Goal: Information Seeking & Learning: Learn about a topic

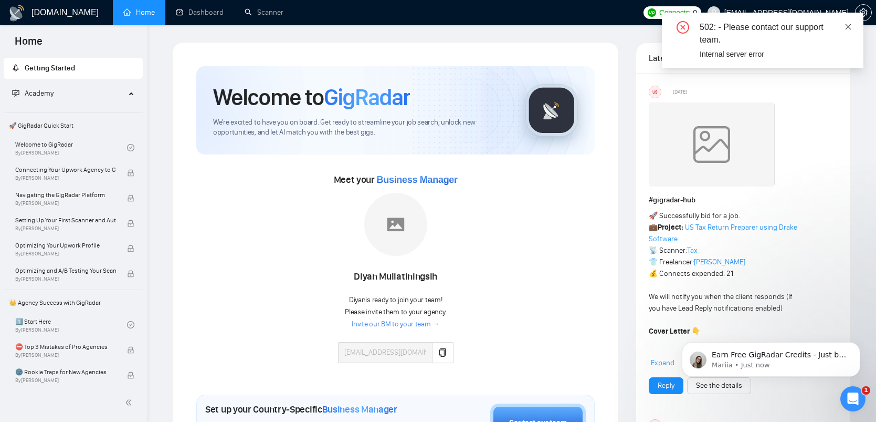
click at [849, 23] on icon "close" at bounding box center [848, 26] width 7 height 7
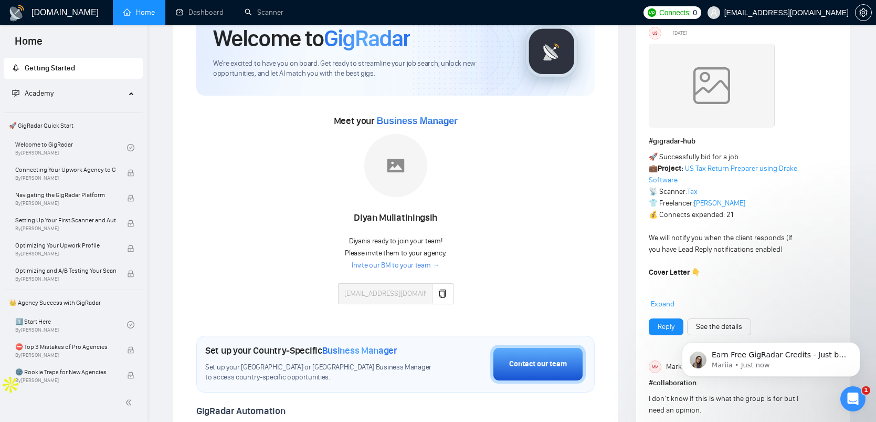
scroll to position [60, 0]
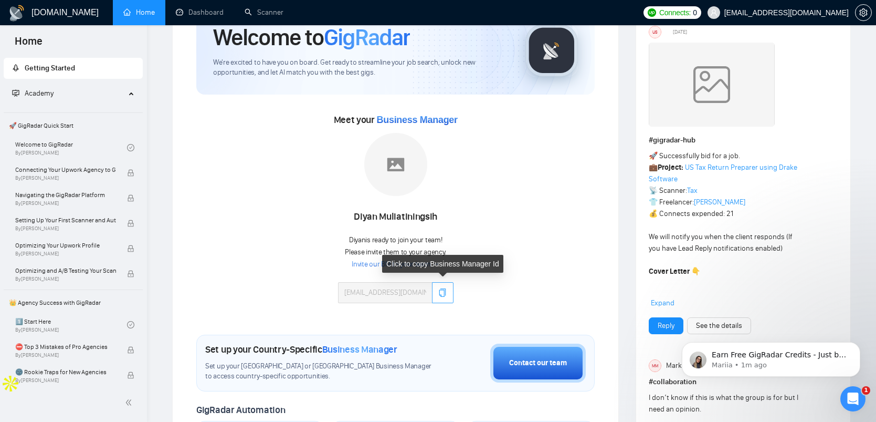
click at [440, 289] on icon "copy" at bounding box center [442, 292] width 7 height 8
click at [369, 263] on link "Invite our BM to your team →" at bounding box center [396, 264] width 88 height 10
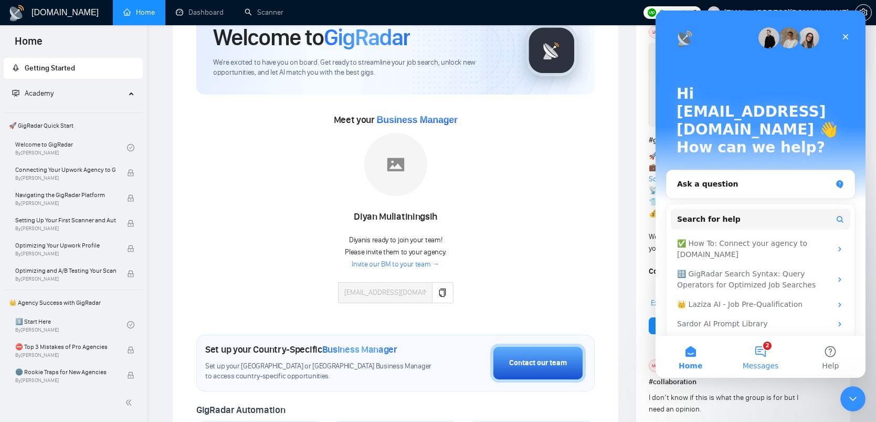
click at [773, 367] on span "Messages" at bounding box center [761, 365] width 36 height 7
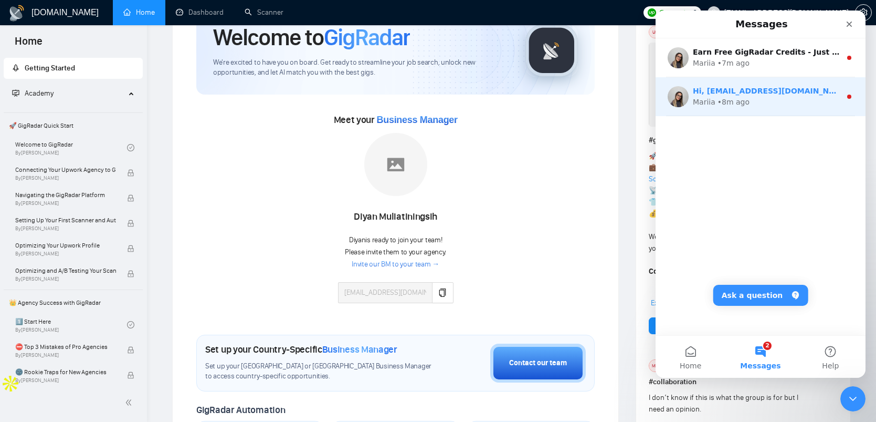
click at [756, 101] on div "Mariia • 8m ago" at bounding box center [767, 102] width 148 height 11
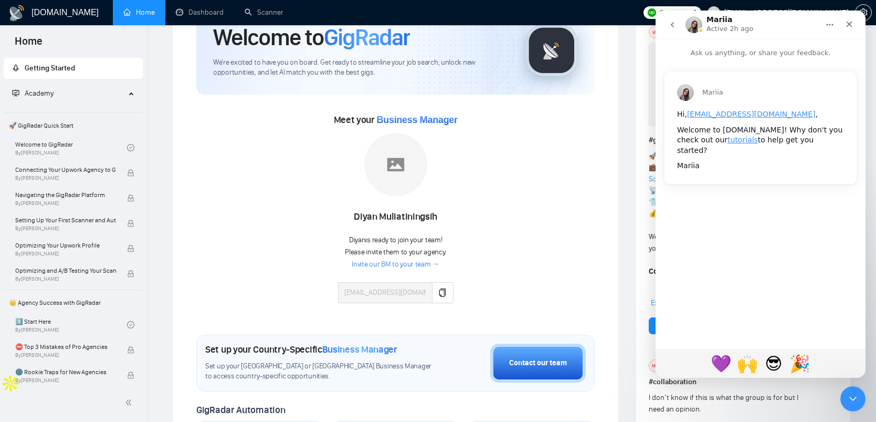
click at [670, 20] on icon "go back" at bounding box center [672, 24] width 8 height 8
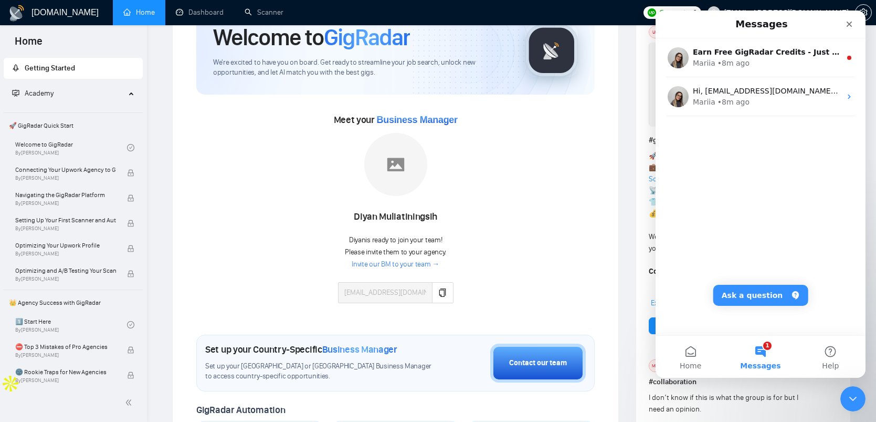
scroll to position [58, 0]
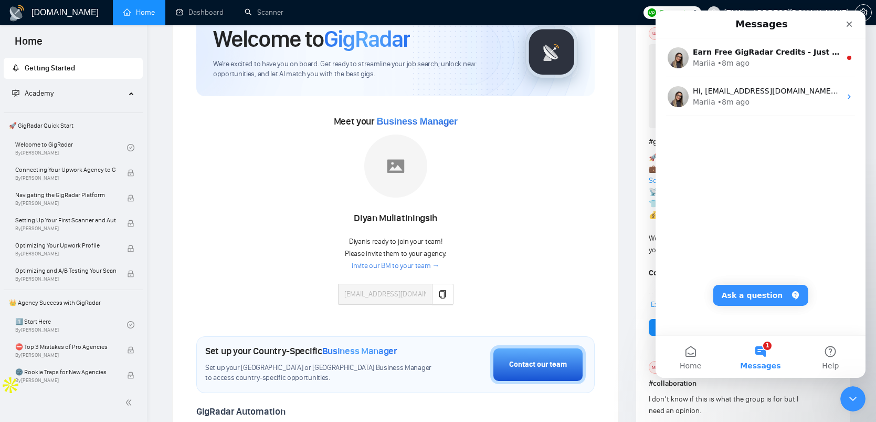
click at [589, 228] on div "Meet your Business Manager [PERSON_NAME] Diyan is ready to join your team! Plea…" at bounding box center [395, 214] width 398 height 202
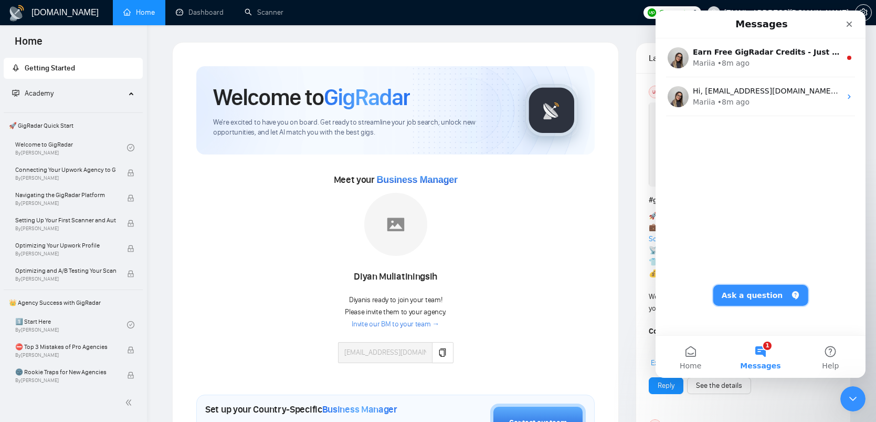
click at [775, 294] on button "Ask a question" at bounding box center [760, 295] width 95 height 21
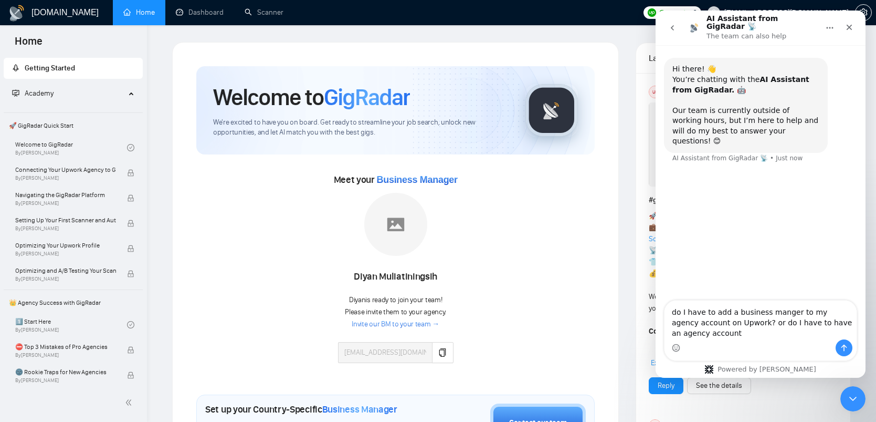
type textarea "do I have to add a business manger to my agency account on Upwork? or do I have…"
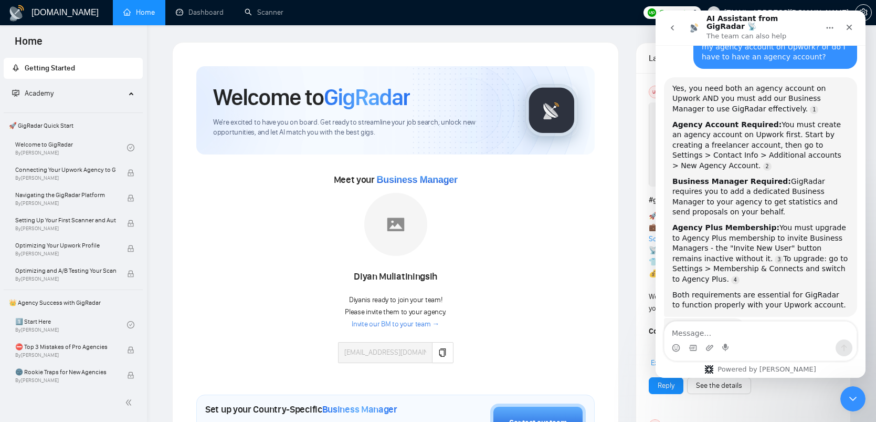
scroll to position [2, 0]
type textarea "why"
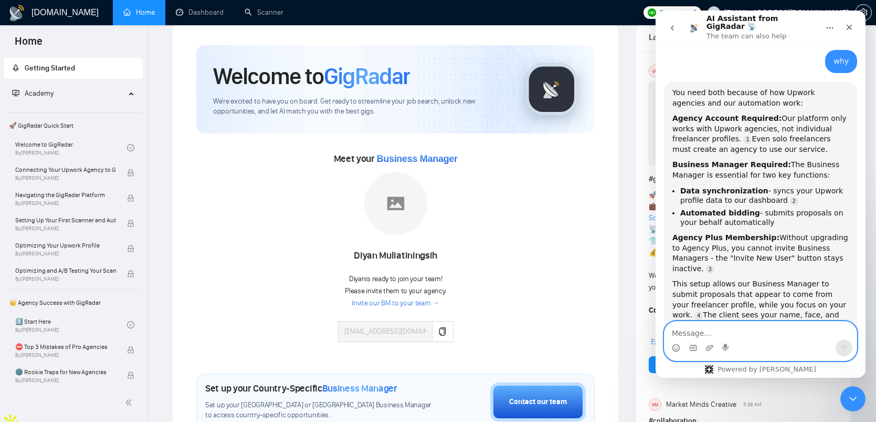
scroll to position [22, 0]
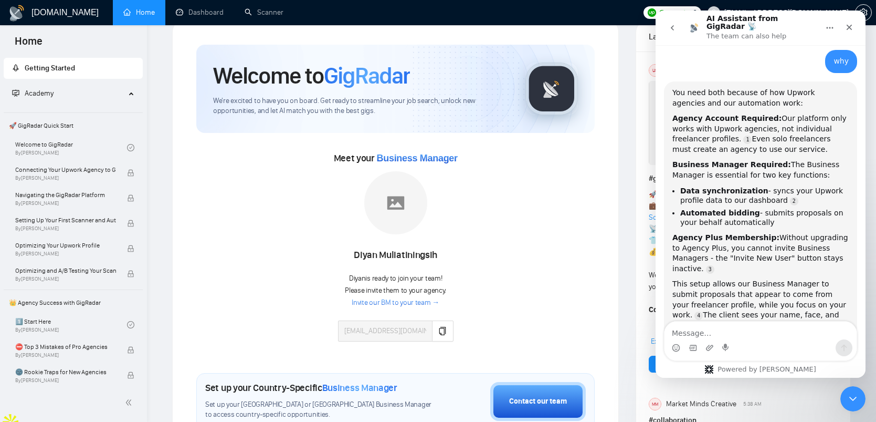
click at [403, 300] on link "Invite our BM to your team →" at bounding box center [396, 303] width 88 height 10
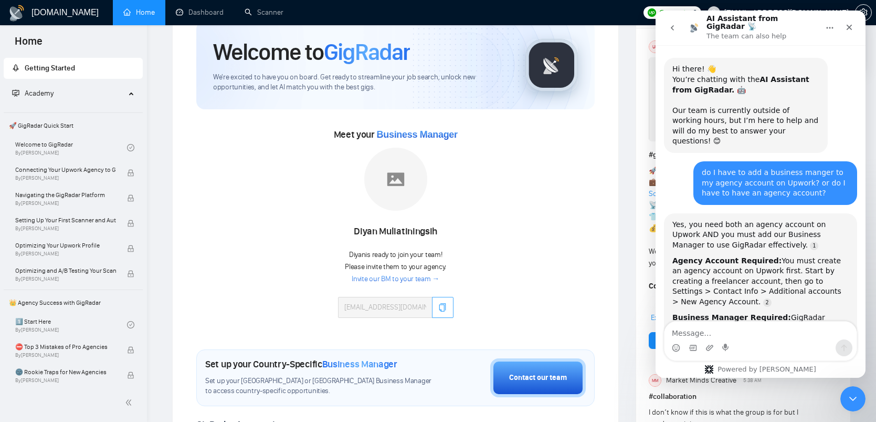
click at [444, 307] on icon "copy" at bounding box center [442, 307] width 7 height 8
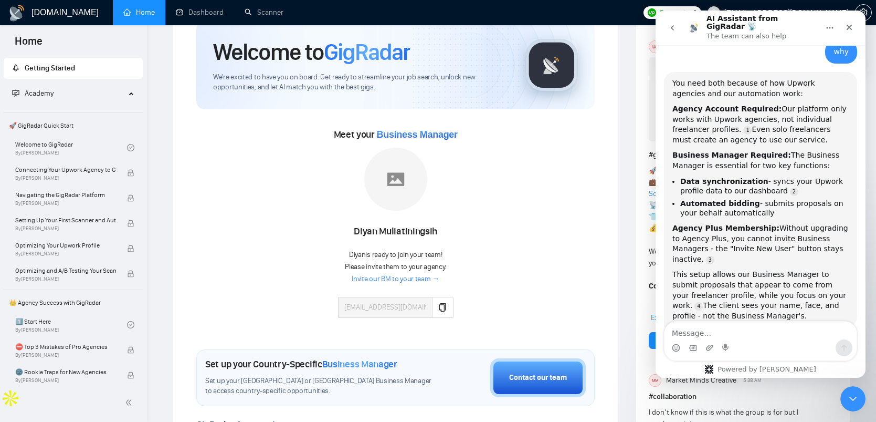
click at [394, 278] on link "Invite our BM to your team →" at bounding box center [396, 279] width 88 height 10
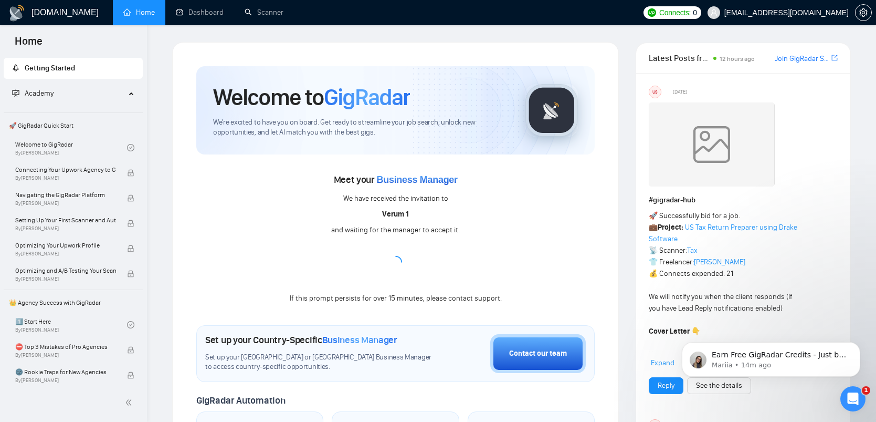
scroll to position [509, 0]
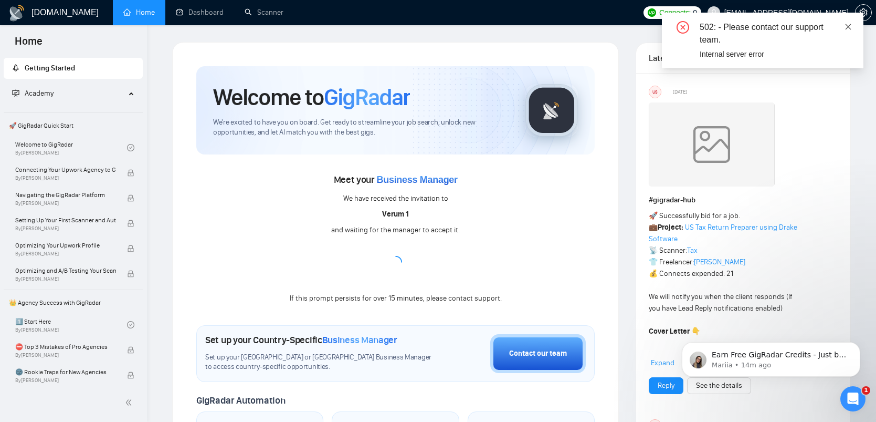
click at [849, 28] on icon "close" at bounding box center [848, 26] width 7 height 7
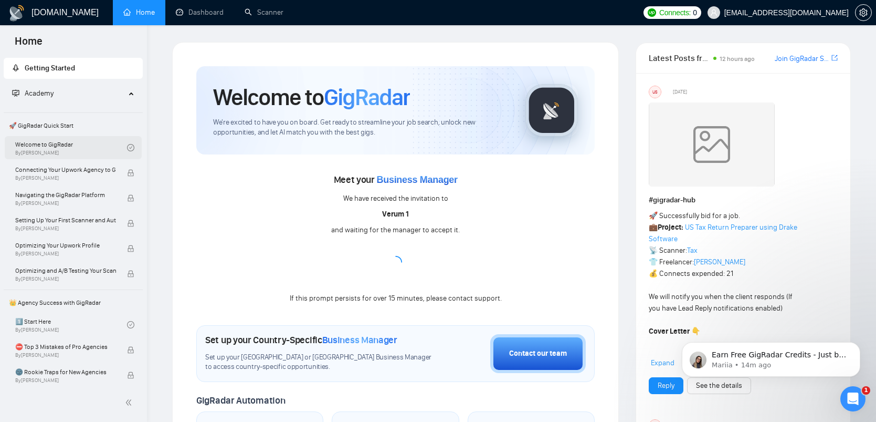
click at [44, 144] on link "Welcome to GigRadar By Vlad Timinsky" at bounding box center [71, 147] width 112 height 23
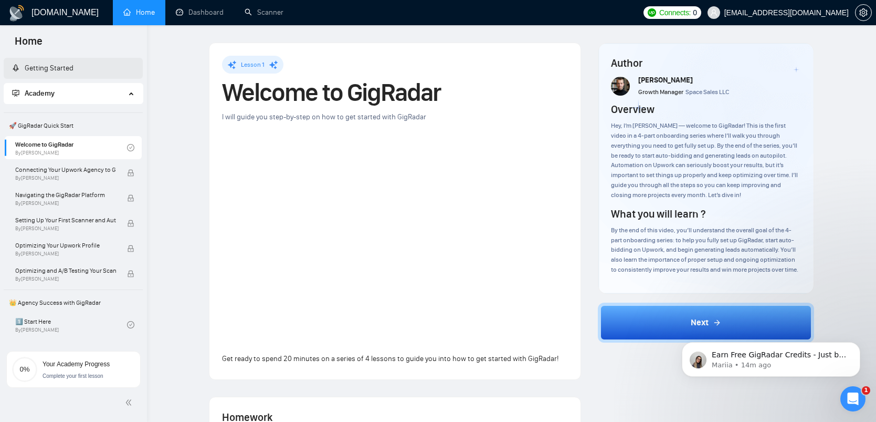
click at [60, 72] on link "Getting Started" at bounding box center [42, 68] width 61 height 9
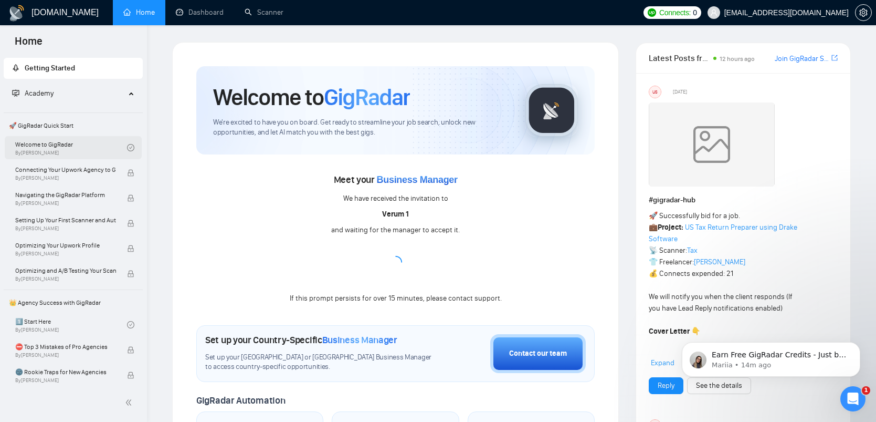
click at [76, 150] on link "Welcome to GigRadar By Vlad Timinsky" at bounding box center [71, 147] width 112 height 23
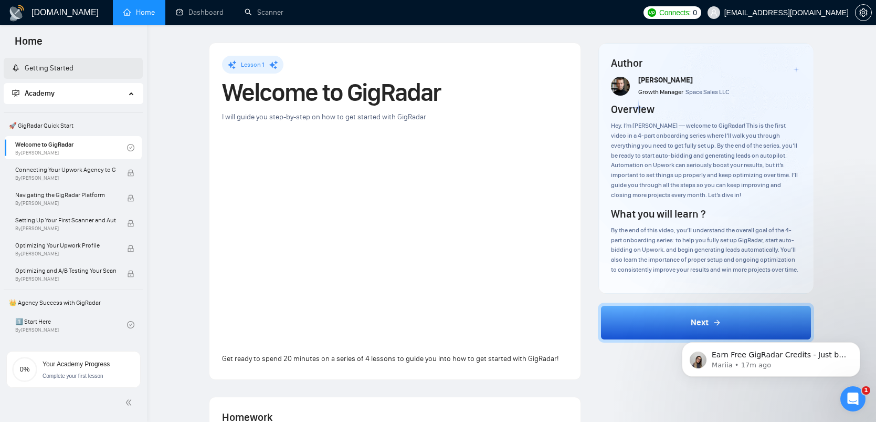
click at [675, 320] on iframe at bounding box center [771, 356] width 210 height 73
click at [858, 346] on icon "Dismiss notification" at bounding box center [858, 345] width 6 height 6
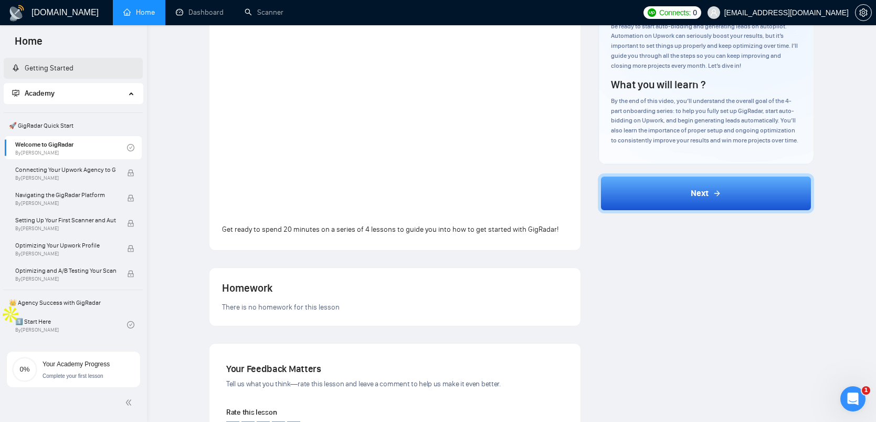
scroll to position [93, 0]
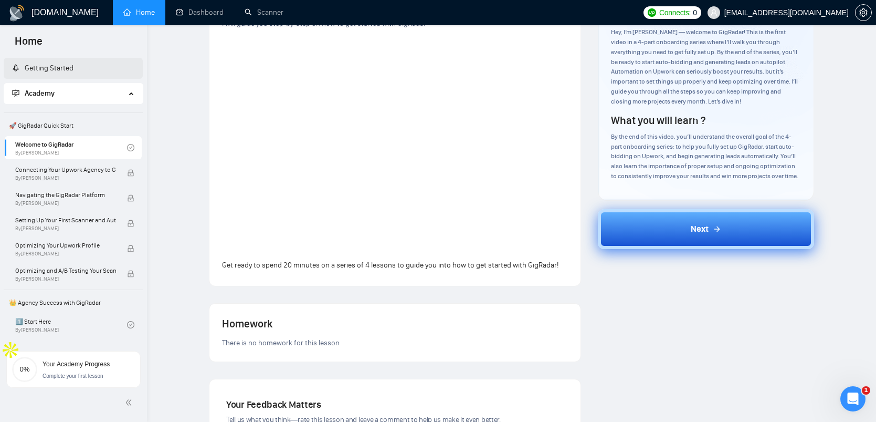
click at [694, 229] on span "Next" at bounding box center [700, 229] width 18 height 13
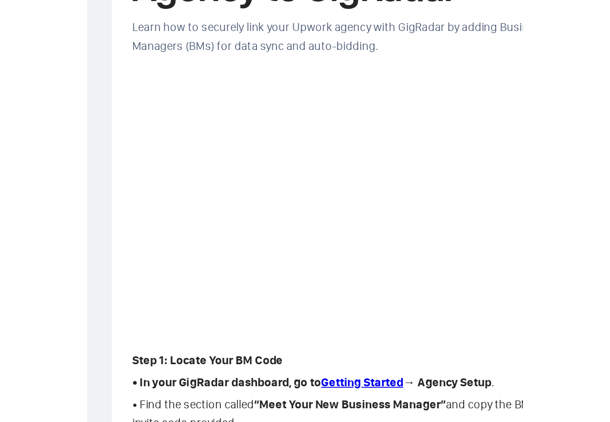
scroll to position [50, 0]
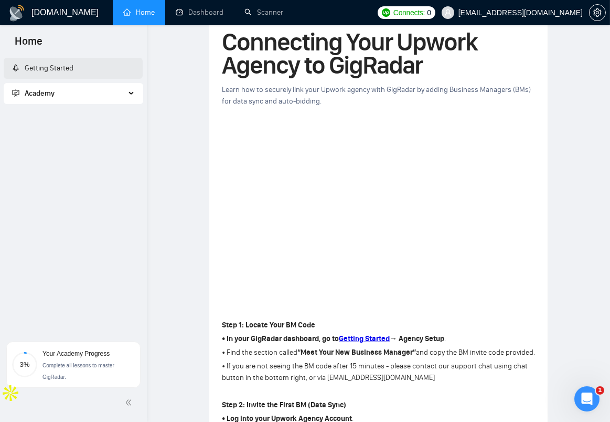
click at [131, 88] on div "Academy" at bounding box center [74, 93] width 140 height 21
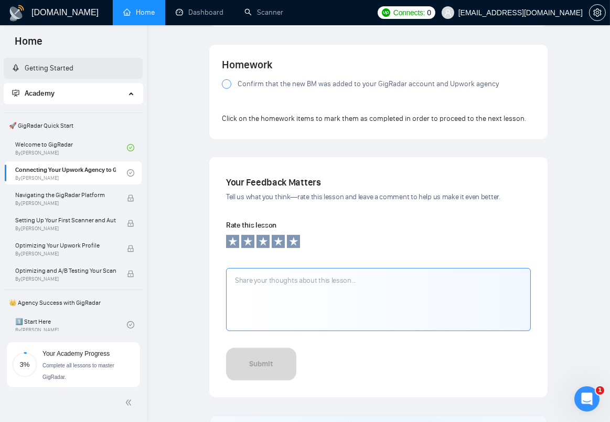
scroll to position [767, 0]
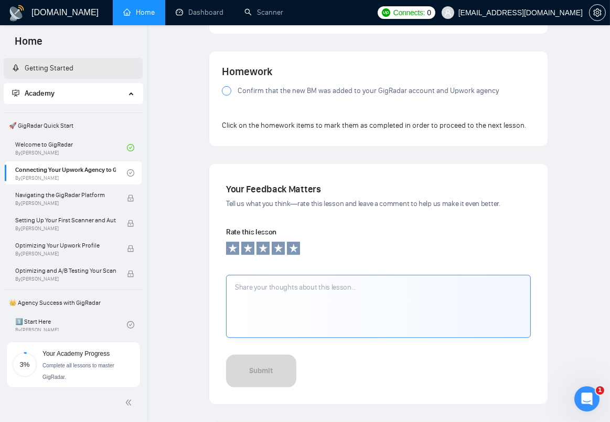
click at [227, 90] on div at bounding box center [226, 90] width 9 height 9
click at [47, 64] on link "Getting Started" at bounding box center [42, 68] width 61 height 9
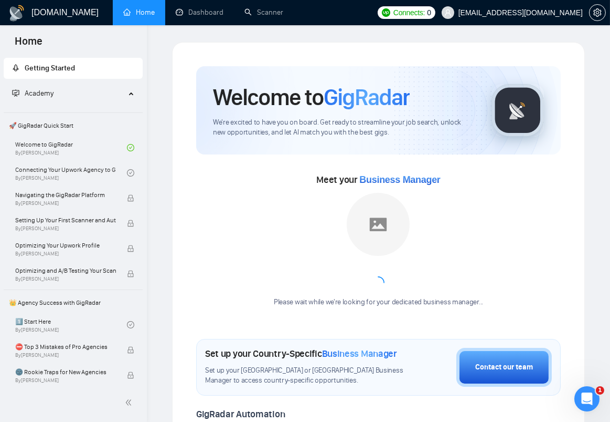
scroll to position [1, 0]
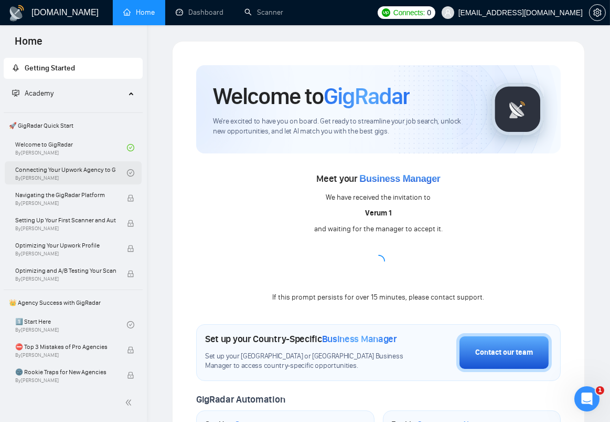
click at [85, 168] on link "Connecting Your Upwork Agency to GigRadar By Vlad Timinsky" at bounding box center [71, 172] width 112 height 23
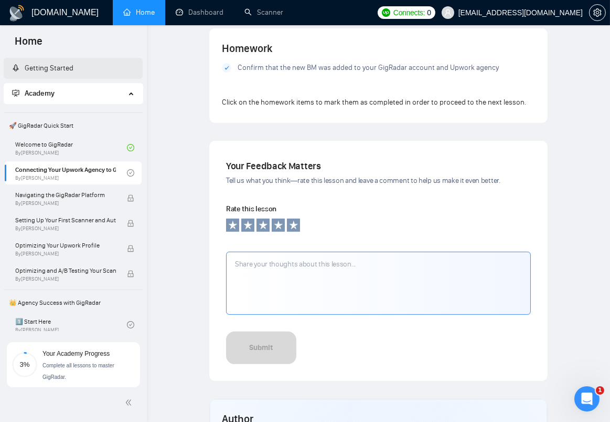
scroll to position [788, 0]
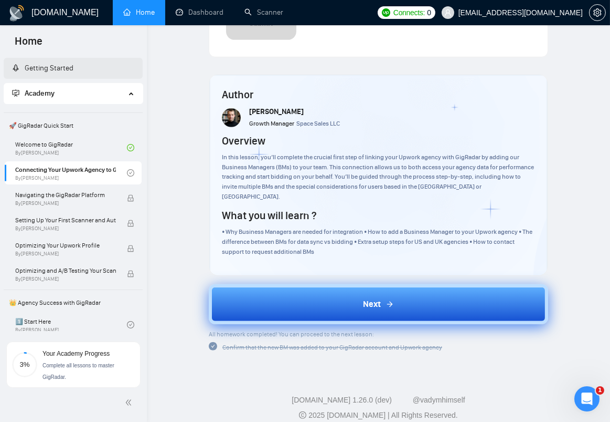
click at [312, 294] on button "Next" at bounding box center [379, 304] width 340 height 40
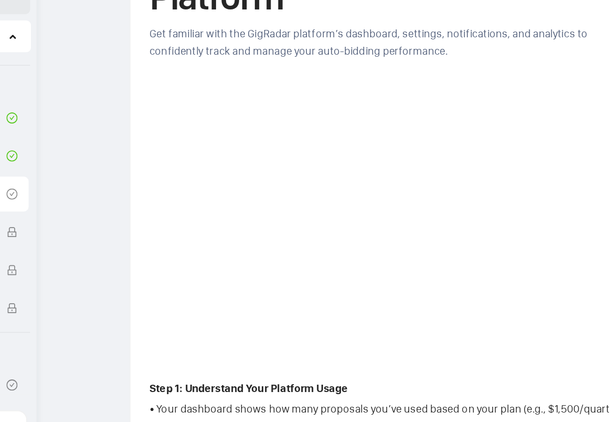
scroll to position [48, 0]
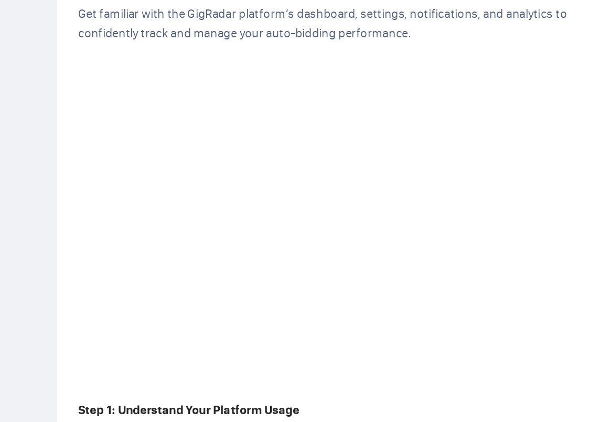
click at [386, 106] on span "Get familiar with the GigRadar platform’s dashboard, settings, notifications, a…" at bounding box center [367, 97] width 291 height 20
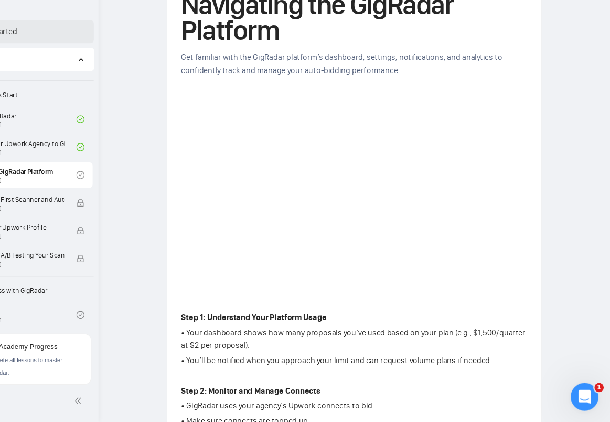
click at [290, 52] on h1 "Navigating the GigRadar Platform" at bounding box center [378, 56] width 313 height 46
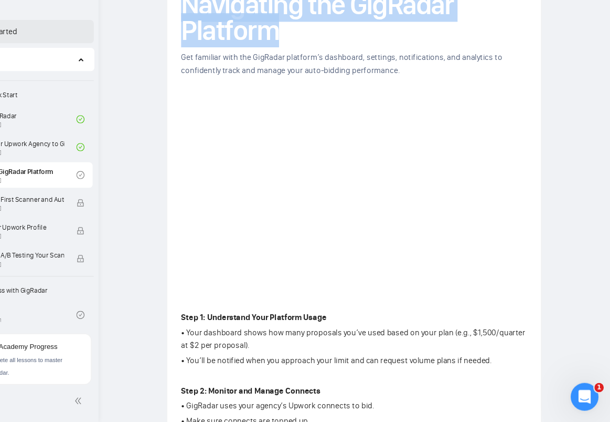
click at [290, 52] on h1 "Navigating the GigRadar Platform" at bounding box center [378, 56] width 313 height 46
copy h1 "Navigating the GigRadar Platform"
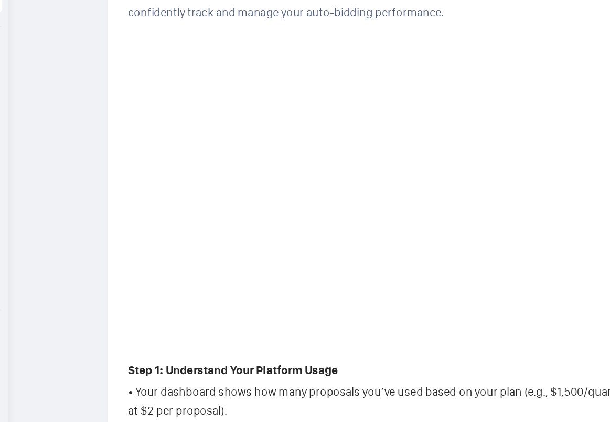
scroll to position [48, 0]
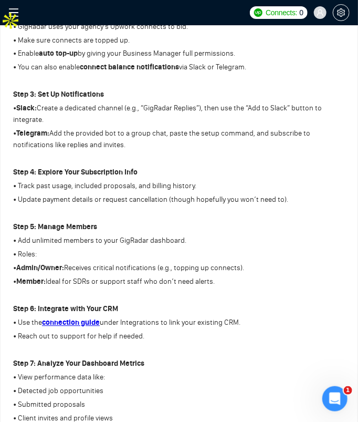
scroll to position [0, 0]
